Goal: Find specific page/section: Find specific page/section

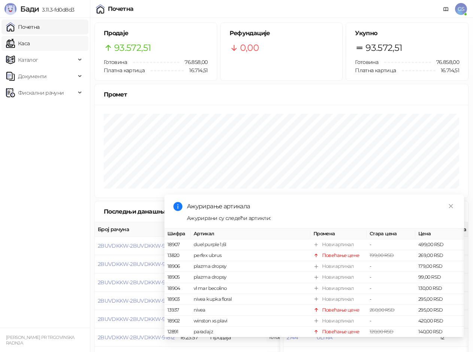
click at [30, 42] on link "Каса" at bounding box center [18, 43] width 24 height 15
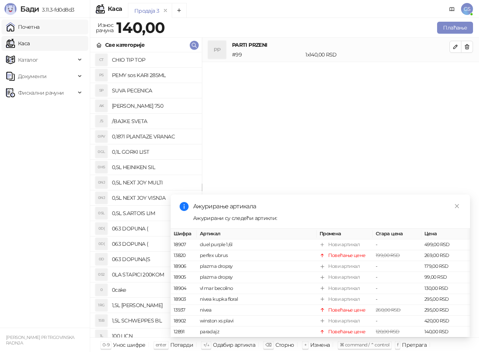
click at [40, 26] on link "Почетна" at bounding box center [23, 26] width 34 height 15
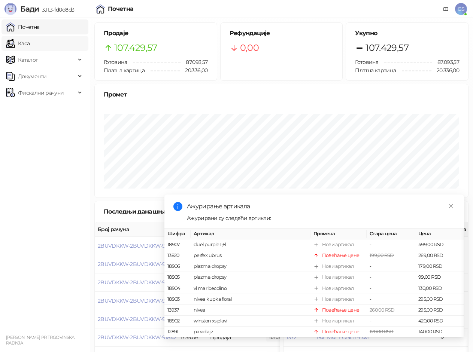
click at [30, 45] on link "Каса" at bounding box center [18, 43] width 24 height 15
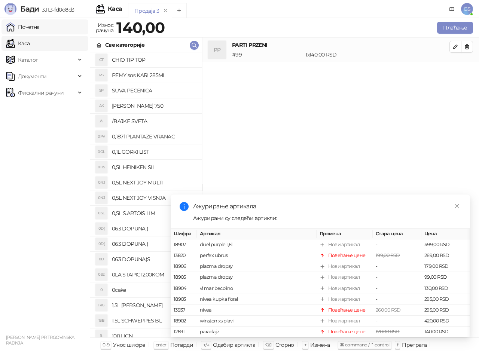
click at [40, 29] on link "Почетна" at bounding box center [23, 26] width 34 height 15
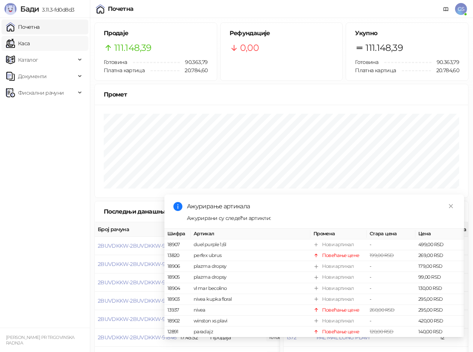
click at [30, 39] on link "Каса" at bounding box center [18, 43] width 24 height 15
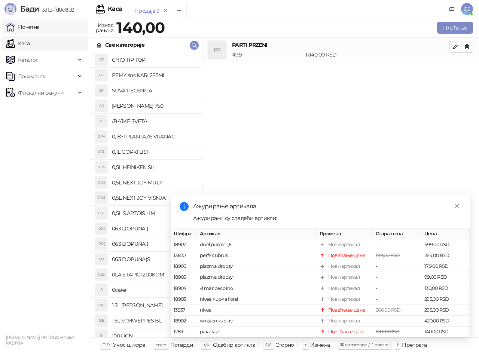
click at [40, 30] on link "Почетна" at bounding box center [23, 26] width 34 height 15
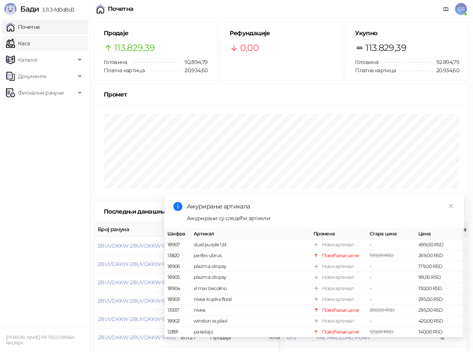
click at [30, 45] on link "Каса" at bounding box center [18, 43] width 24 height 15
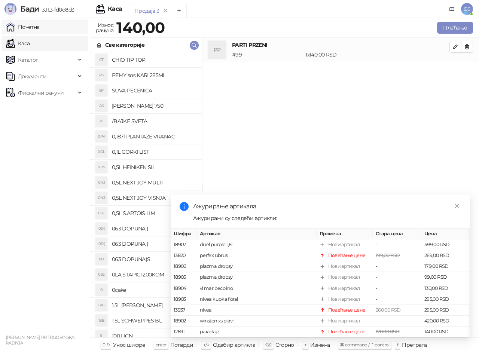
click at [39, 28] on link "Почетна" at bounding box center [23, 26] width 34 height 15
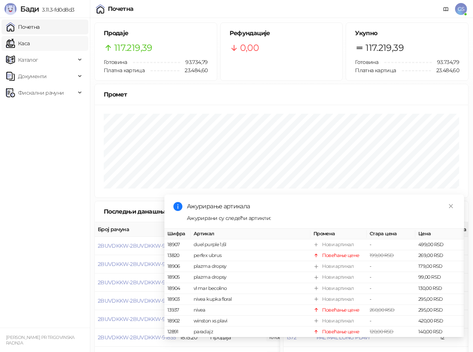
click at [30, 43] on link "Каса" at bounding box center [18, 43] width 24 height 15
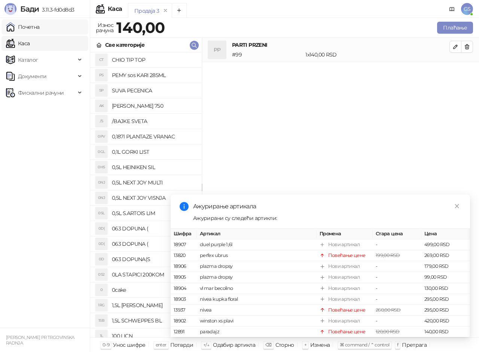
click at [40, 23] on link "Почетна" at bounding box center [23, 26] width 34 height 15
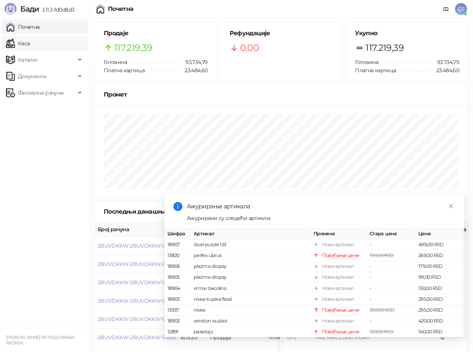
click at [30, 42] on link "Каса" at bounding box center [18, 43] width 24 height 15
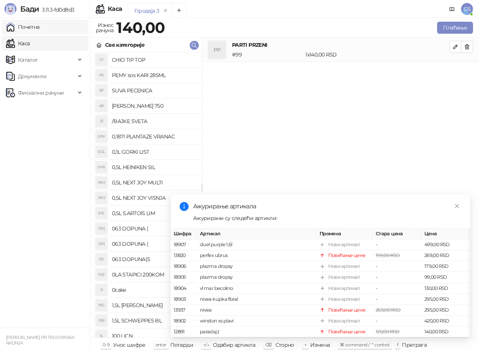
click at [40, 28] on link "Почетна" at bounding box center [23, 26] width 34 height 15
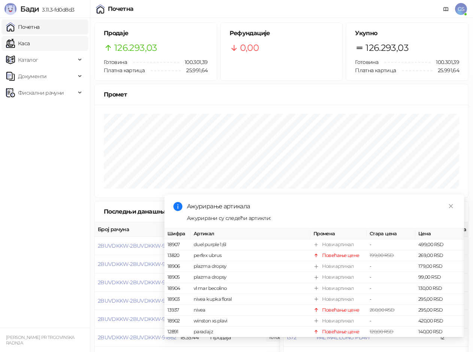
click at [30, 43] on link "Каса" at bounding box center [18, 43] width 24 height 15
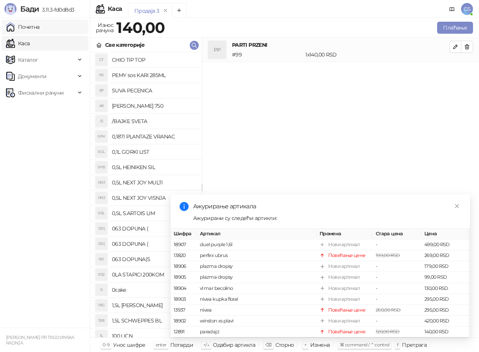
click at [40, 22] on link "Почетна" at bounding box center [23, 26] width 34 height 15
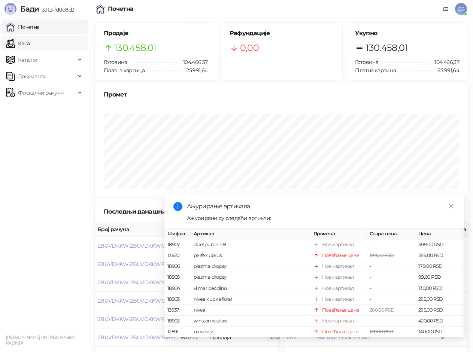
click at [30, 44] on link "Каса" at bounding box center [18, 43] width 24 height 15
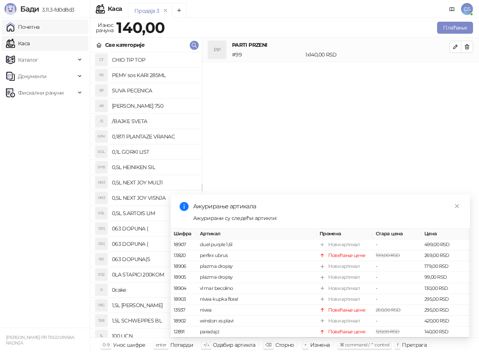
click at [40, 26] on link "Почетна" at bounding box center [23, 26] width 34 height 15
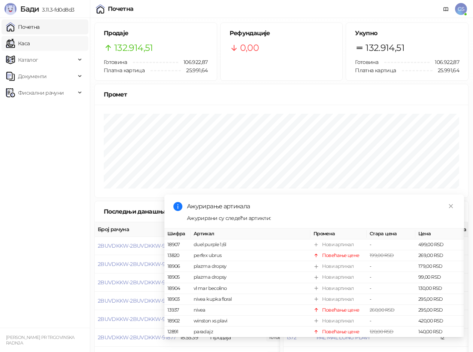
click at [30, 45] on link "Каса" at bounding box center [18, 43] width 24 height 15
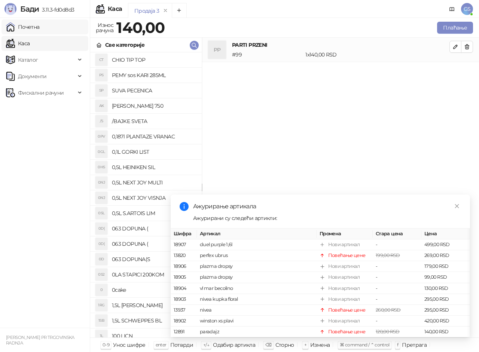
click at [40, 22] on link "Почетна" at bounding box center [23, 26] width 34 height 15
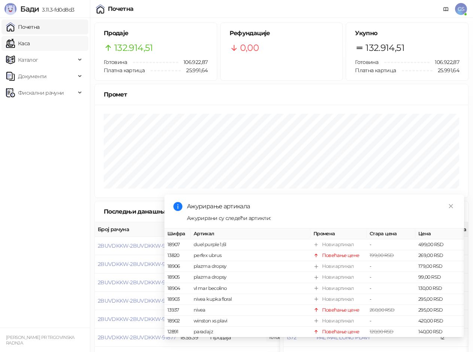
click at [30, 44] on link "Каса" at bounding box center [18, 43] width 24 height 15
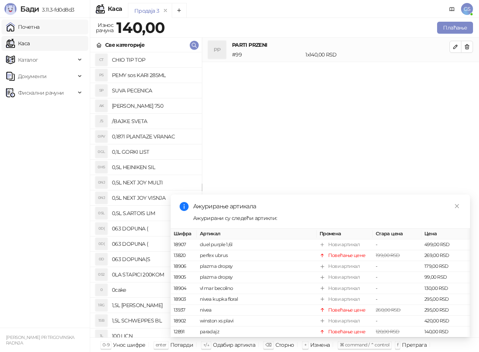
click at [40, 27] on link "Почетна" at bounding box center [23, 26] width 34 height 15
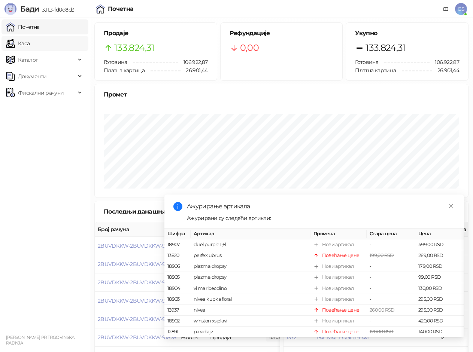
click at [30, 41] on link "Каса" at bounding box center [18, 43] width 24 height 15
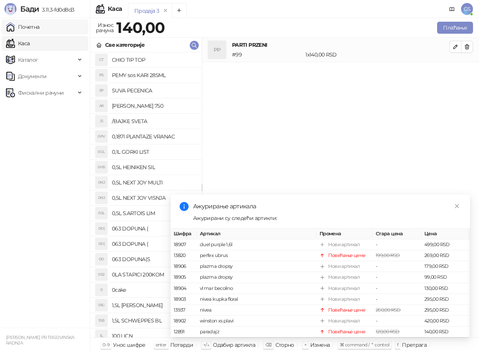
click at [40, 27] on link "Почетна" at bounding box center [23, 26] width 34 height 15
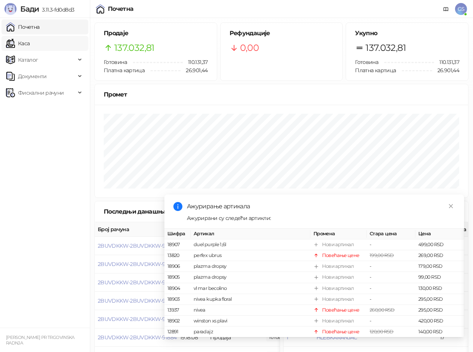
click at [30, 40] on link "Каса" at bounding box center [18, 43] width 24 height 15
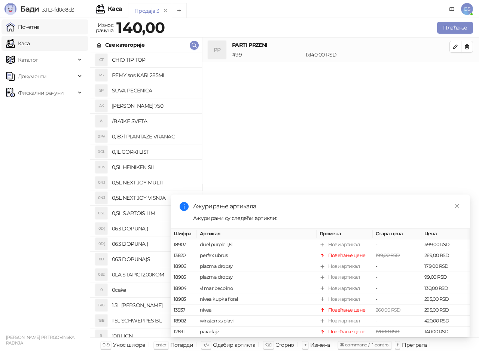
click at [40, 27] on link "Почетна" at bounding box center [23, 26] width 34 height 15
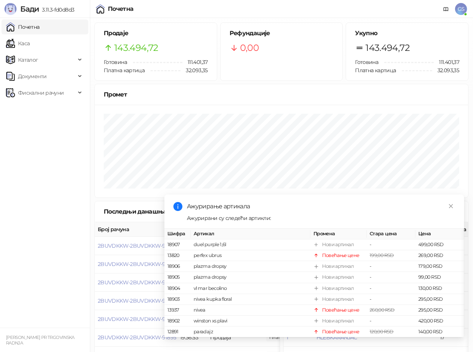
drag, startPoint x: 57, startPoint y: 48, endPoint x: 60, endPoint y: 27, distance: 21.5
click at [30, 48] on link "Каса" at bounding box center [18, 43] width 24 height 15
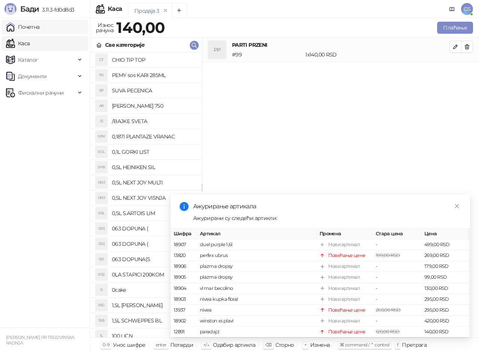
click at [40, 27] on link "Почетна" at bounding box center [23, 26] width 34 height 15
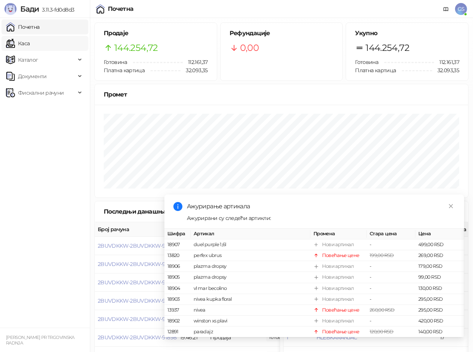
click at [30, 49] on link "Каса" at bounding box center [18, 43] width 24 height 15
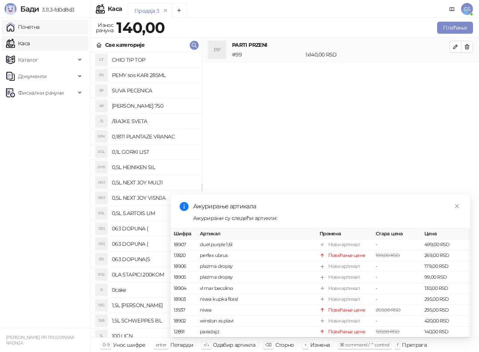
click at [40, 28] on link "Почетна" at bounding box center [23, 26] width 34 height 15
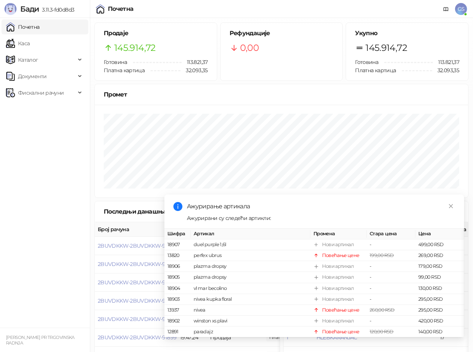
drag, startPoint x: 58, startPoint y: 43, endPoint x: 60, endPoint y: 28, distance: 15.5
click at [30, 43] on link "Каса" at bounding box center [18, 43] width 24 height 15
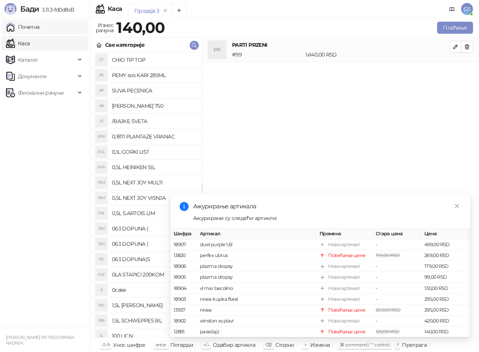
click at [40, 28] on link "Почетна" at bounding box center [23, 26] width 34 height 15
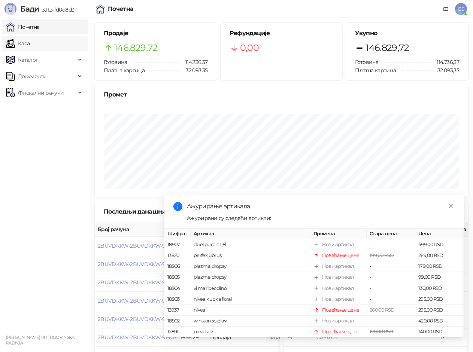
click at [30, 45] on link "Каса" at bounding box center [18, 43] width 24 height 15
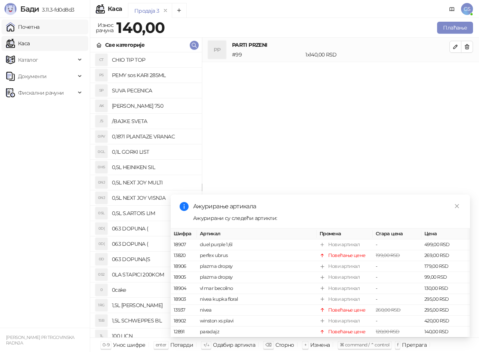
click at [40, 26] on link "Почетна" at bounding box center [23, 26] width 34 height 15
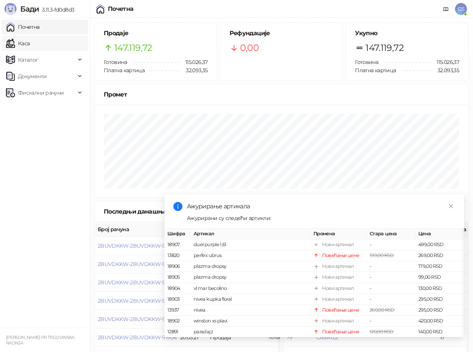
click at [25, 38] on link "Каса" at bounding box center [18, 43] width 24 height 15
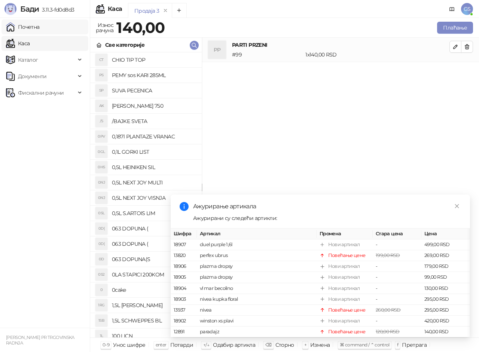
click at [33, 28] on link "Почетна" at bounding box center [23, 26] width 34 height 15
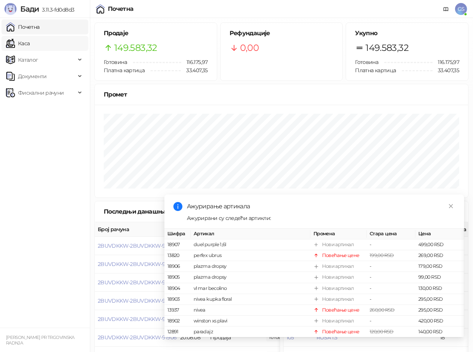
click at [30, 48] on link "Каса" at bounding box center [18, 43] width 24 height 15
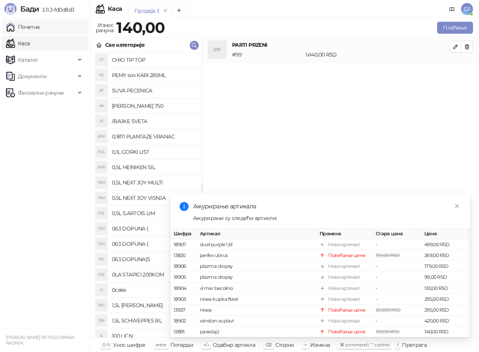
click at [40, 26] on link "Почетна" at bounding box center [23, 26] width 34 height 15
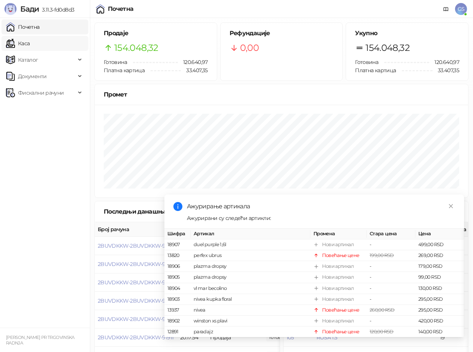
click at [30, 48] on link "Каса" at bounding box center [18, 43] width 24 height 15
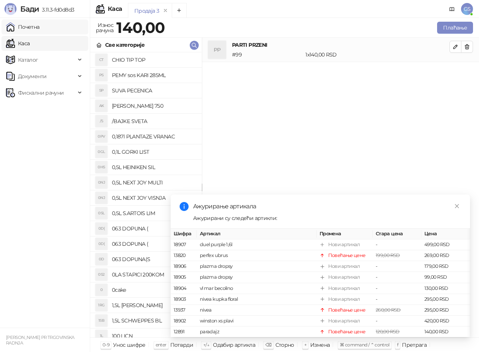
click at [33, 25] on link "Почетна" at bounding box center [23, 26] width 34 height 15
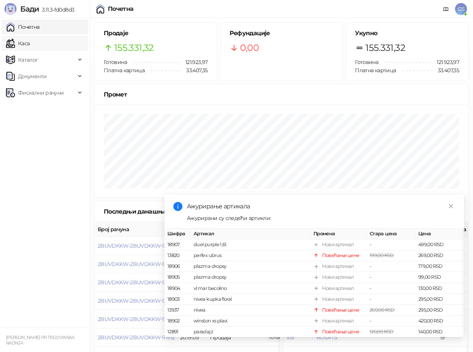
click at [17, 44] on link "Каса" at bounding box center [18, 43] width 24 height 15
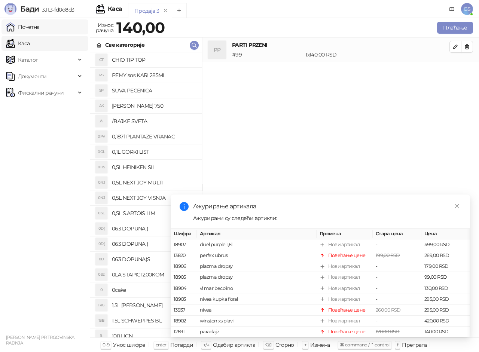
click at [40, 26] on link "Почетна" at bounding box center [23, 26] width 34 height 15
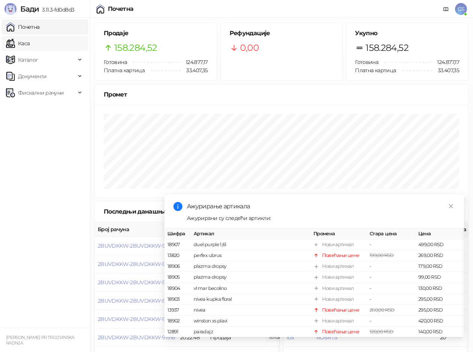
click at [30, 45] on link "Каса" at bounding box center [18, 43] width 24 height 15
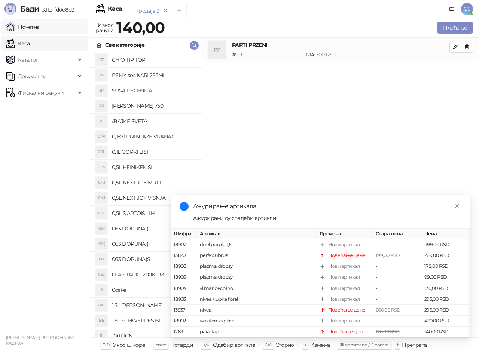
click at [40, 28] on link "Почетна" at bounding box center [23, 26] width 34 height 15
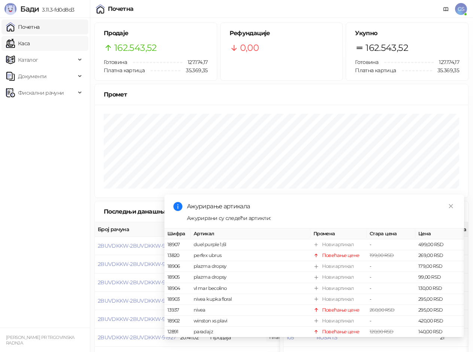
click at [30, 40] on link "Каса" at bounding box center [18, 43] width 24 height 15
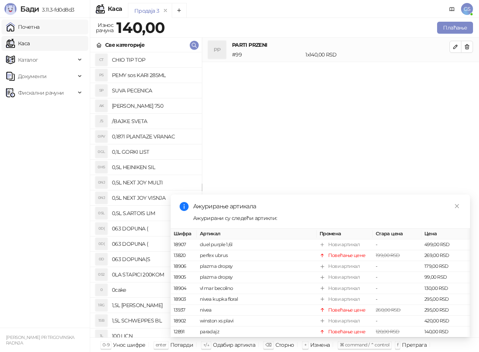
click at [40, 30] on link "Почетна" at bounding box center [23, 26] width 34 height 15
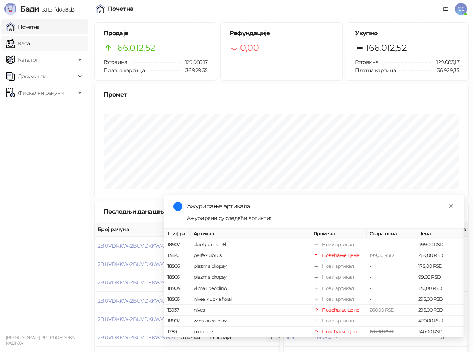
click at [30, 42] on link "Каса" at bounding box center [18, 43] width 24 height 15
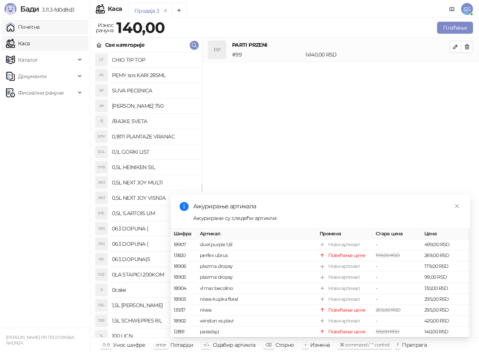
click at [40, 30] on link "Почетна" at bounding box center [23, 26] width 34 height 15
